Goal: Check status: Check status

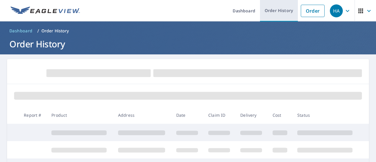
click at [277, 10] on link "Order History" at bounding box center [279, 10] width 38 height 21
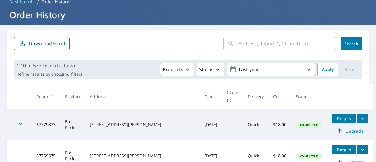
scroll to position [29, 0]
